Goal: Use online tool/utility: Utilize a website feature to perform a specific function

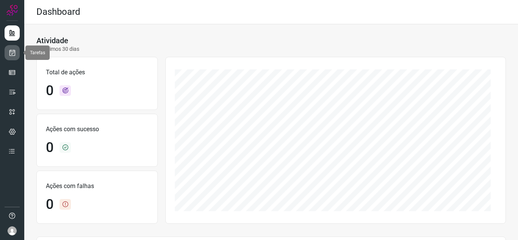
click at [10, 52] on icon at bounding box center [12, 53] width 8 height 8
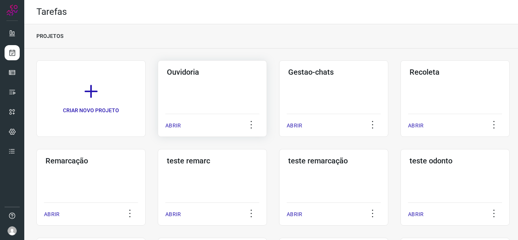
click at [180, 127] on p "ABRIR" at bounding box center [173, 126] width 16 height 8
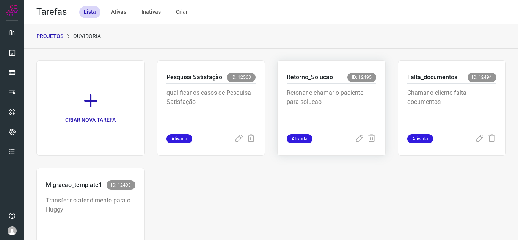
click at [296, 140] on span "Ativada" at bounding box center [300, 138] width 26 height 9
click at [355, 140] on icon at bounding box center [359, 138] width 9 height 9
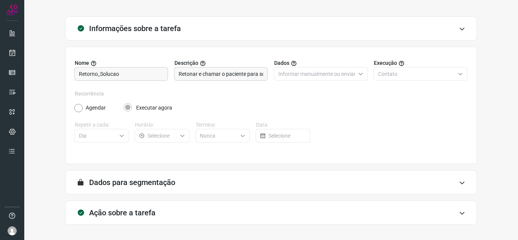
scroll to position [56, 0]
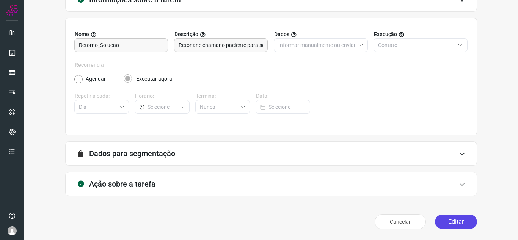
click at [439, 229] on button "Editar" at bounding box center [456, 222] width 42 height 14
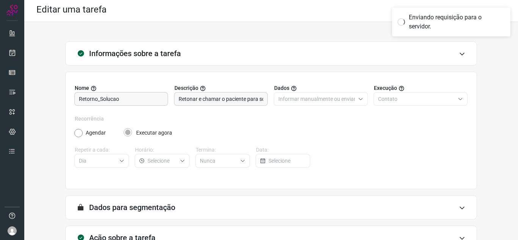
scroll to position [0, 0]
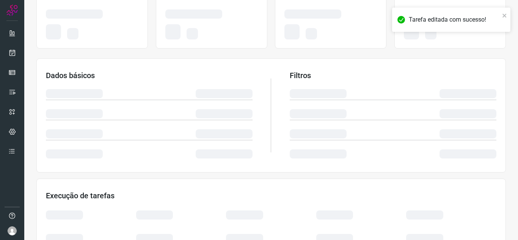
scroll to position [114, 0]
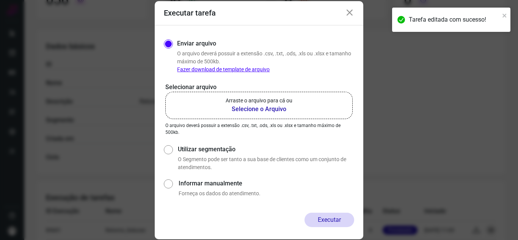
click at [243, 106] on b "Selecione o Arquivo" at bounding box center [259, 109] width 67 height 9
click at [0, 0] on input "Arraste o arquivo para cá ou Selecione o Arquivo" at bounding box center [0, 0] width 0 height 0
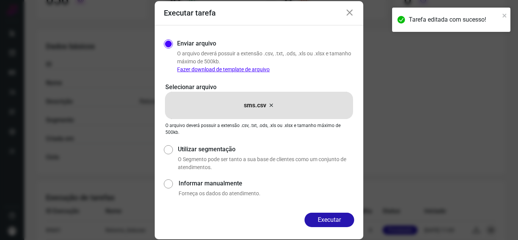
click at [333, 216] on button "Executar" at bounding box center [329, 220] width 50 height 14
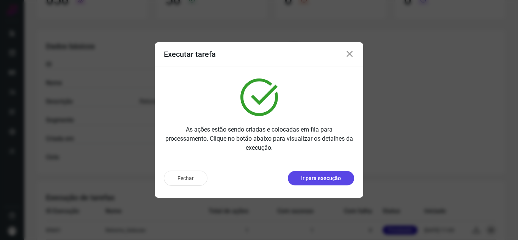
click at [325, 181] on p "Ir para execução" at bounding box center [321, 178] width 40 height 8
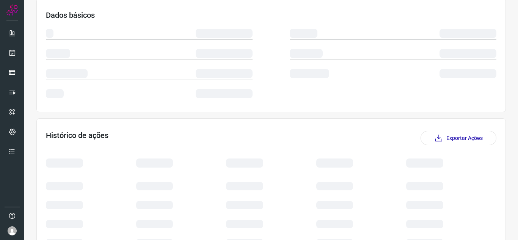
scroll to position [110, 0]
